Goal: Task Accomplishment & Management: Manage account settings

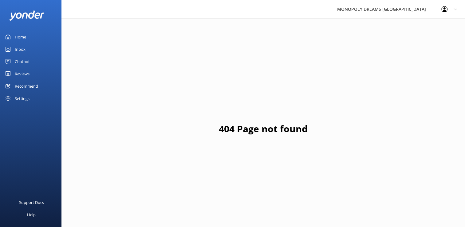
click at [15, 36] on div "Home" at bounding box center [20, 37] width 11 height 12
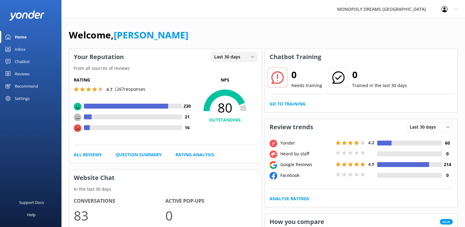
click at [216, 57] on span "Last 30 days" at bounding box center [229, 56] width 30 height 7
click at [217, 70] on div "Last 7 days" at bounding box center [225, 69] width 20 height 6
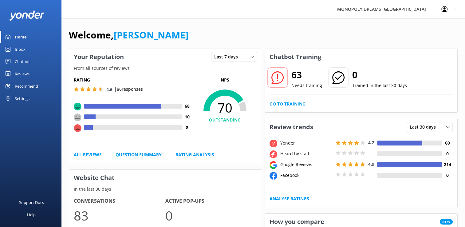
click at [12, 73] on link "Reviews" at bounding box center [30, 74] width 61 height 12
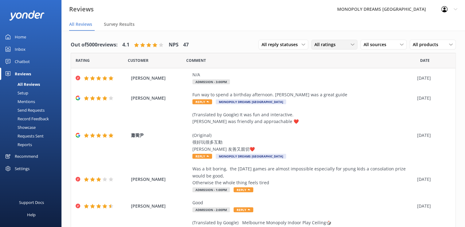
click at [315, 40] on div "All ratings All ratings Promoters Passives Detractors" at bounding box center [334, 45] width 46 height 10
click at [320, 96] on div "Detractors" at bounding box center [334, 95] width 28 height 6
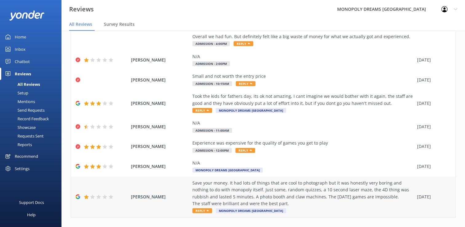
scroll to position [164, 0]
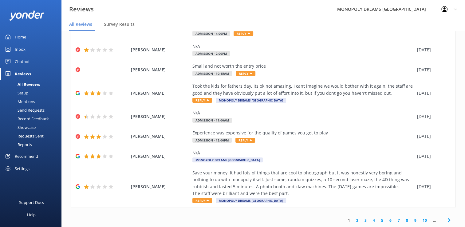
click at [354, 219] on link "2" at bounding box center [357, 220] width 8 height 6
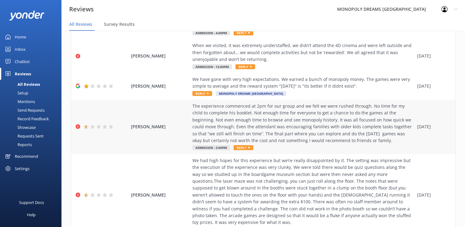
scroll to position [281, 0]
